Goal: Book appointment/travel/reservation

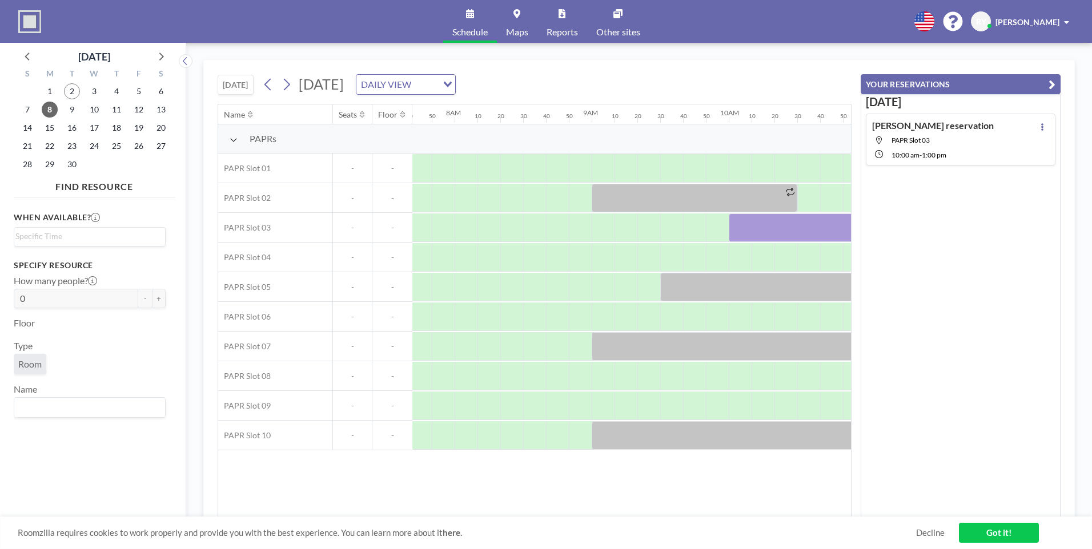
scroll to position [0, 1074]
click at [287, 86] on icon at bounding box center [286, 84] width 11 height 17
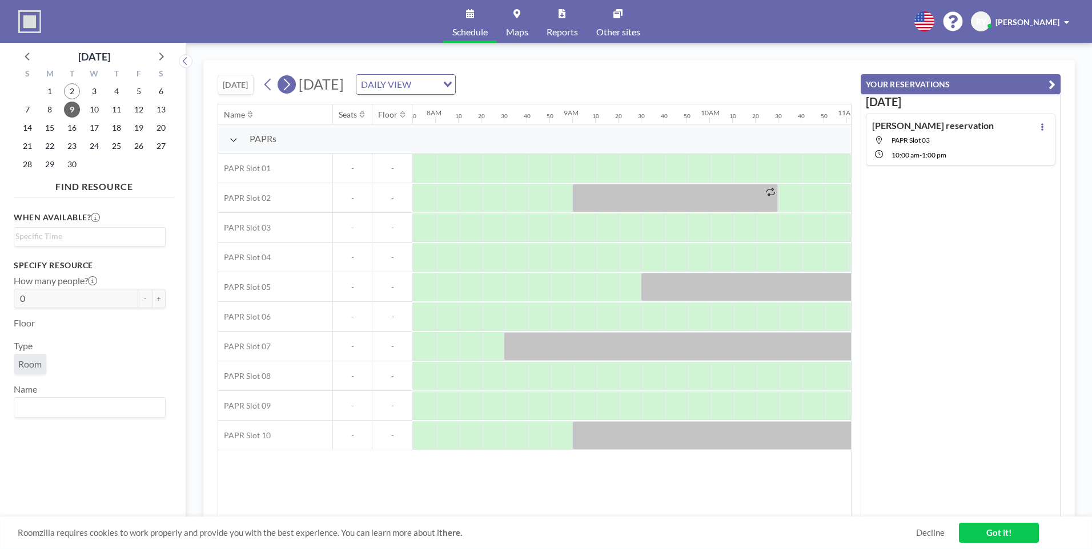
click at [287, 86] on icon at bounding box center [286, 84] width 11 height 17
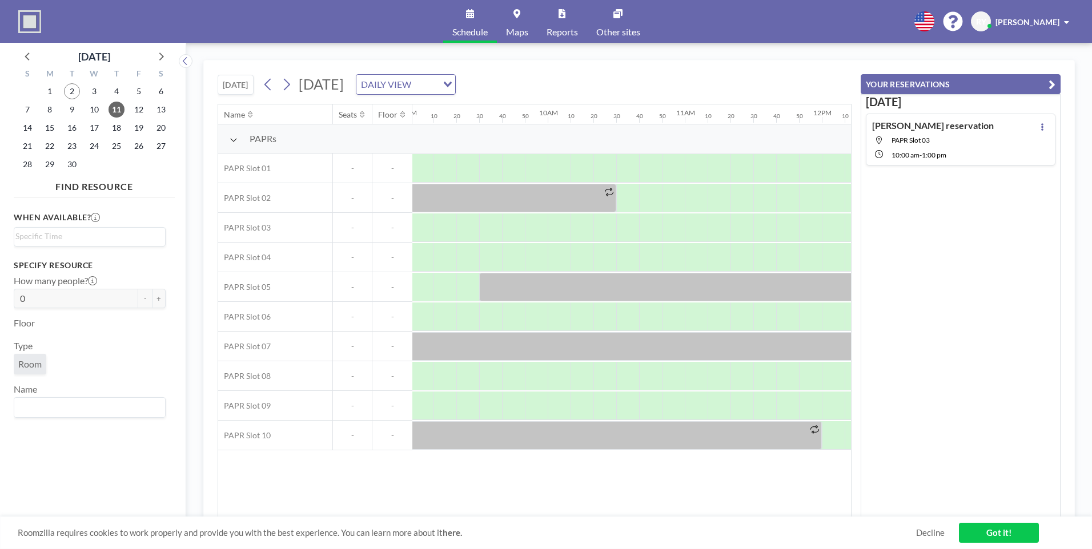
scroll to position [0, 1245]
click at [612, 230] on div at bounding box center [618, 228] width 23 height 29
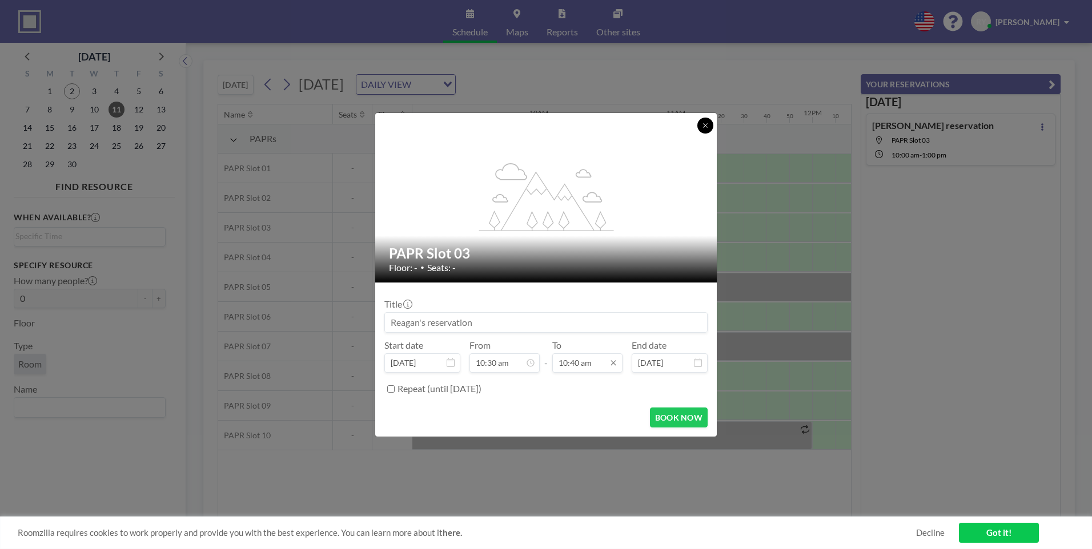
drag, startPoint x: 701, startPoint y: 128, endPoint x: 605, endPoint y: 359, distance: 250.4
click at [699, 138] on div "flex-grow: 1.2; PAPR Slot 03 Floor: - • Seats: -" at bounding box center [546, 198] width 343 height 170
click at [705, 126] on icon at bounding box center [705, 125] width 7 height 7
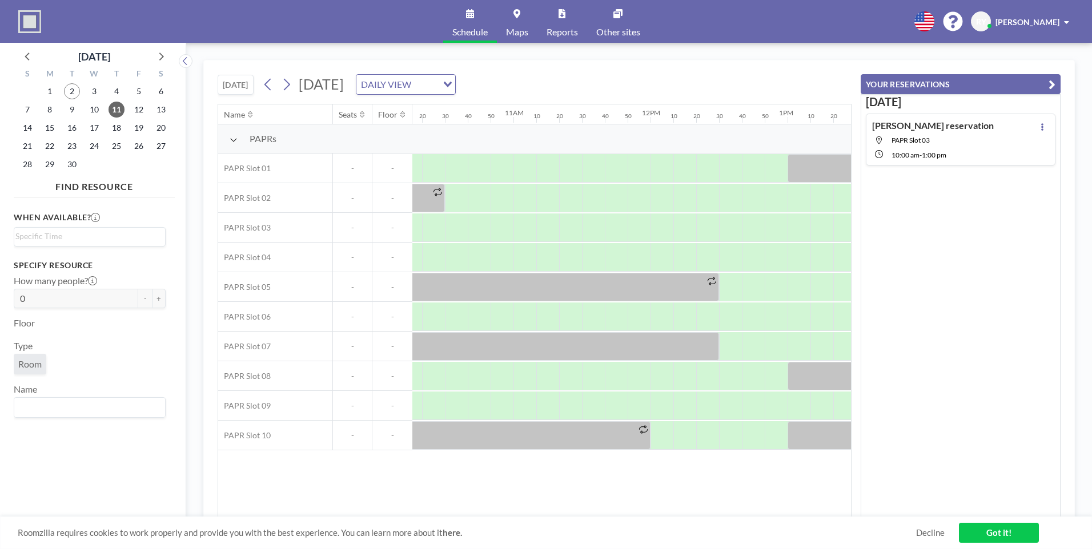
scroll to position [0, 1258]
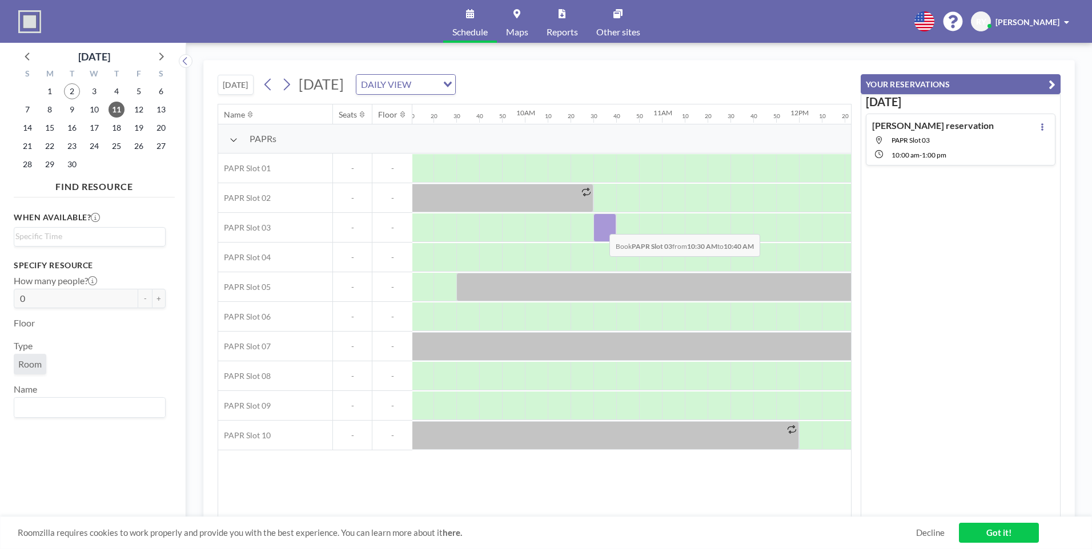
click at [600, 226] on div at bounding box center [604, 228] width 23 height 29
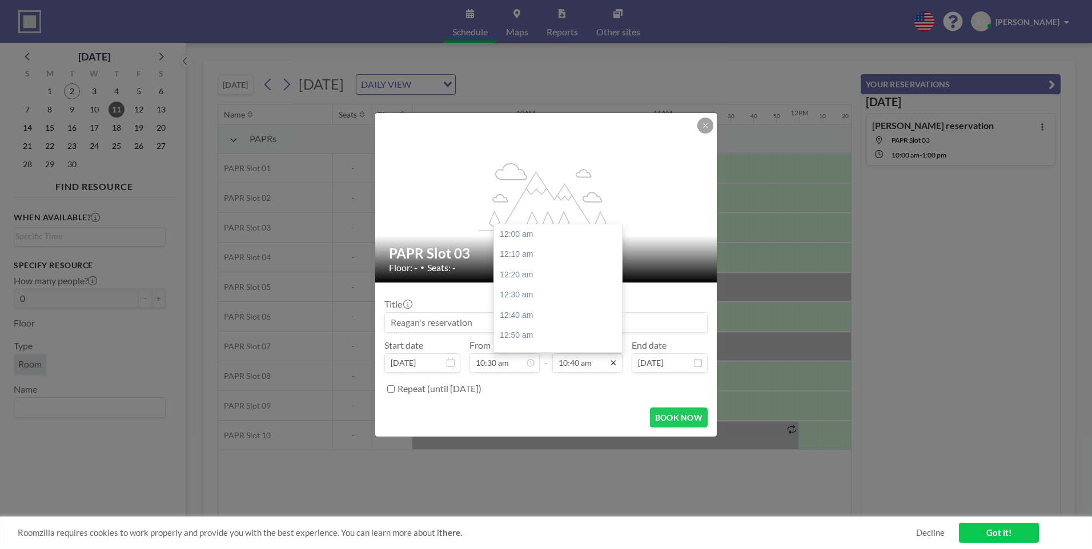
scroll to position [1301, 0]
click at [616, 364] on icon at bounding box center [613, 363] width 9 height 9
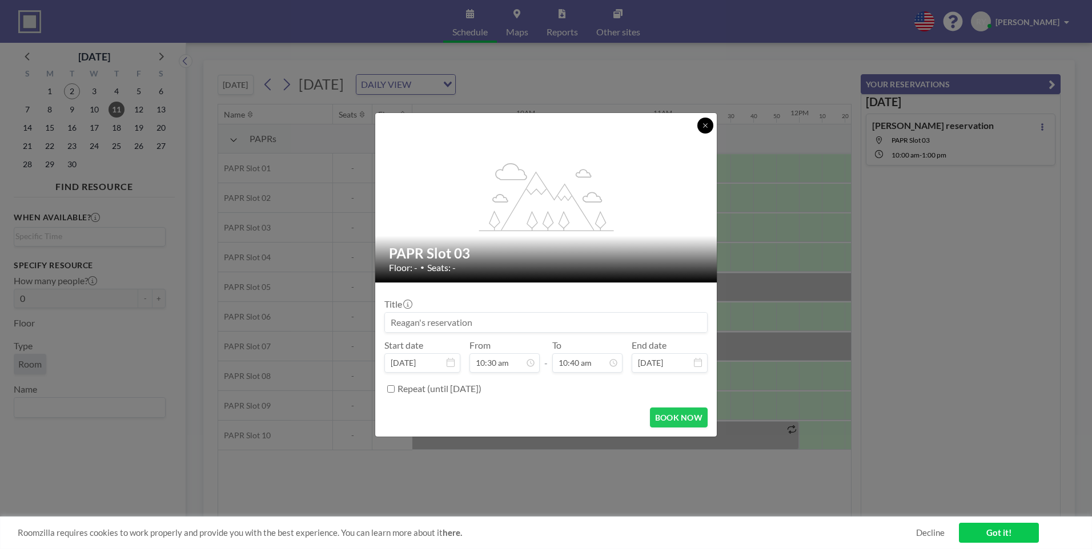
click at [703, 126] on icon at bounding box center [705, 125] width 7 height 7
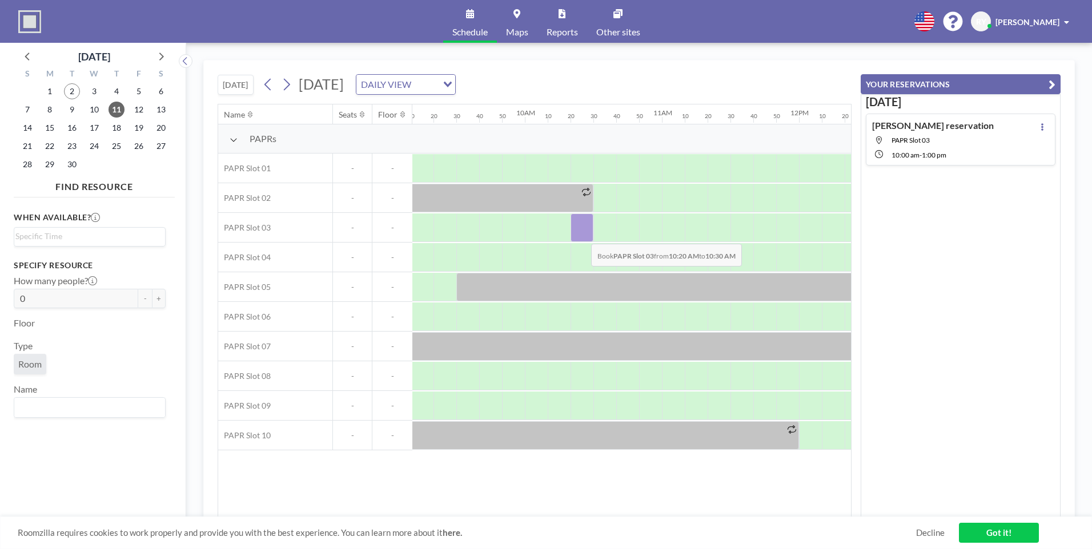
click at [582, 235] on div at bounding box center [582, 228] width 23 height 29
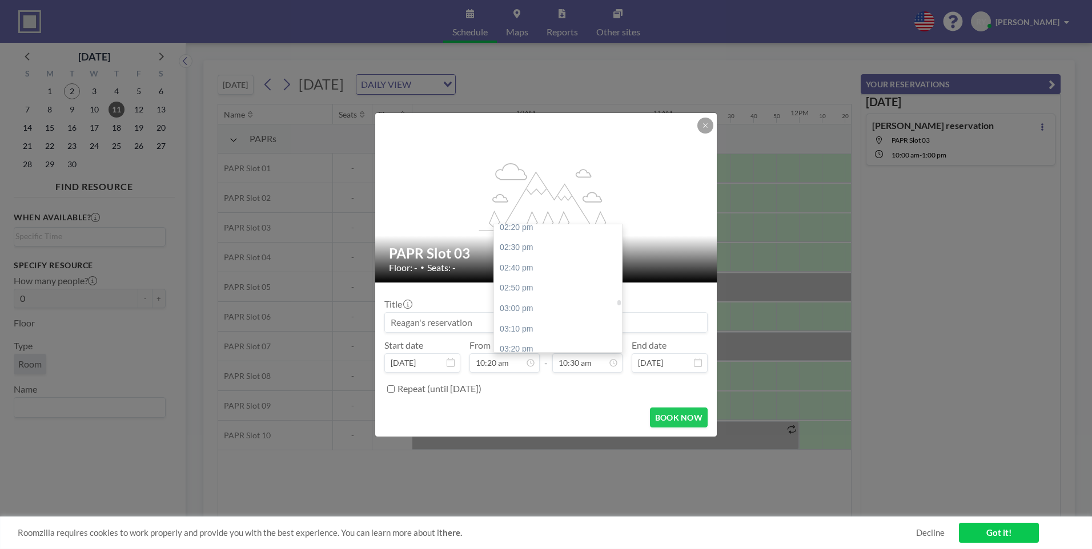
scroll to position [1737, 0]
click at [554, 251] on div "02:20 pm" at bounding box center [561, 245] width 134 height 21
type input "02:20 pm"
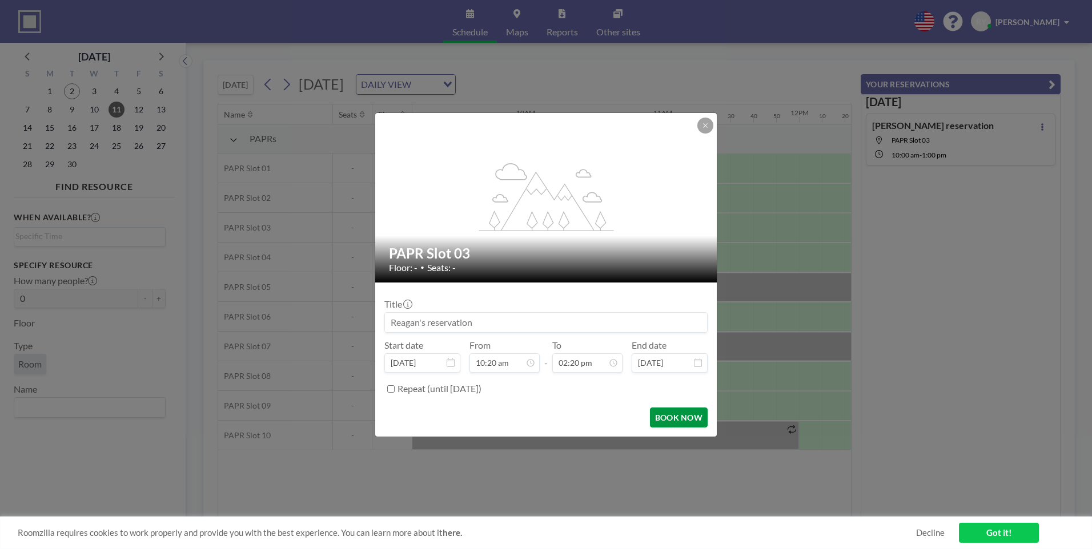
click at [692, 418] on button "BOOK NOW" at bounding box center [679, 418] width 58 height 20
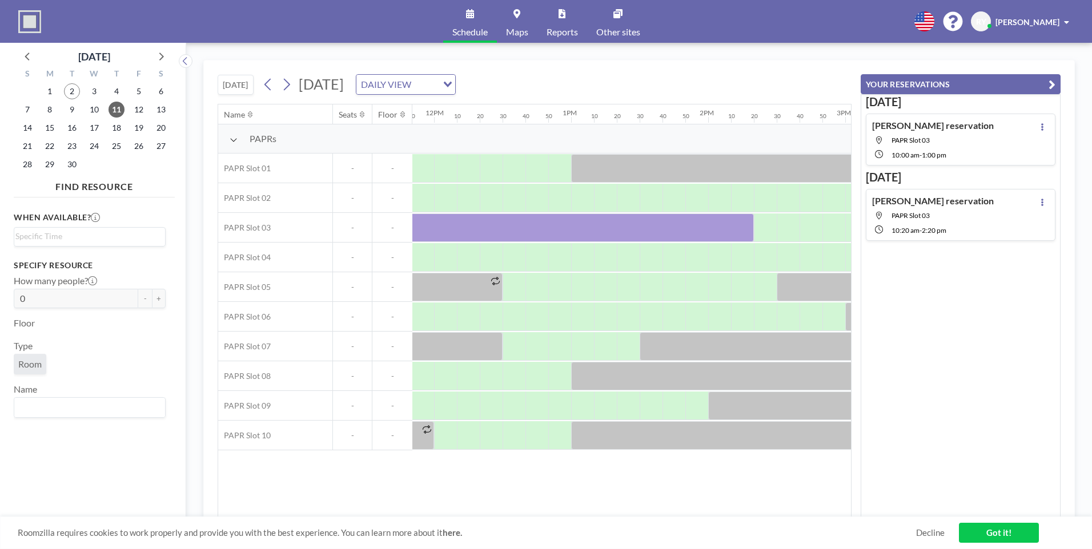
scroll to position [0, 1591]
